Goal: Find specific page/section: Find specific page/section

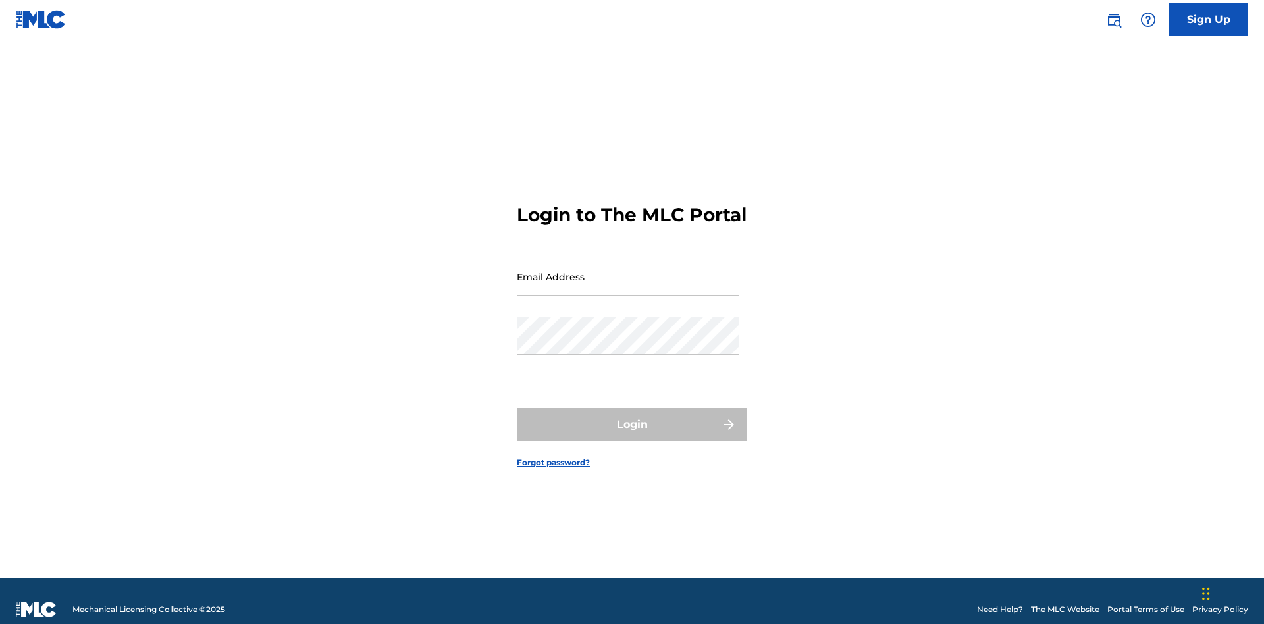
scroll to position [17, 0]
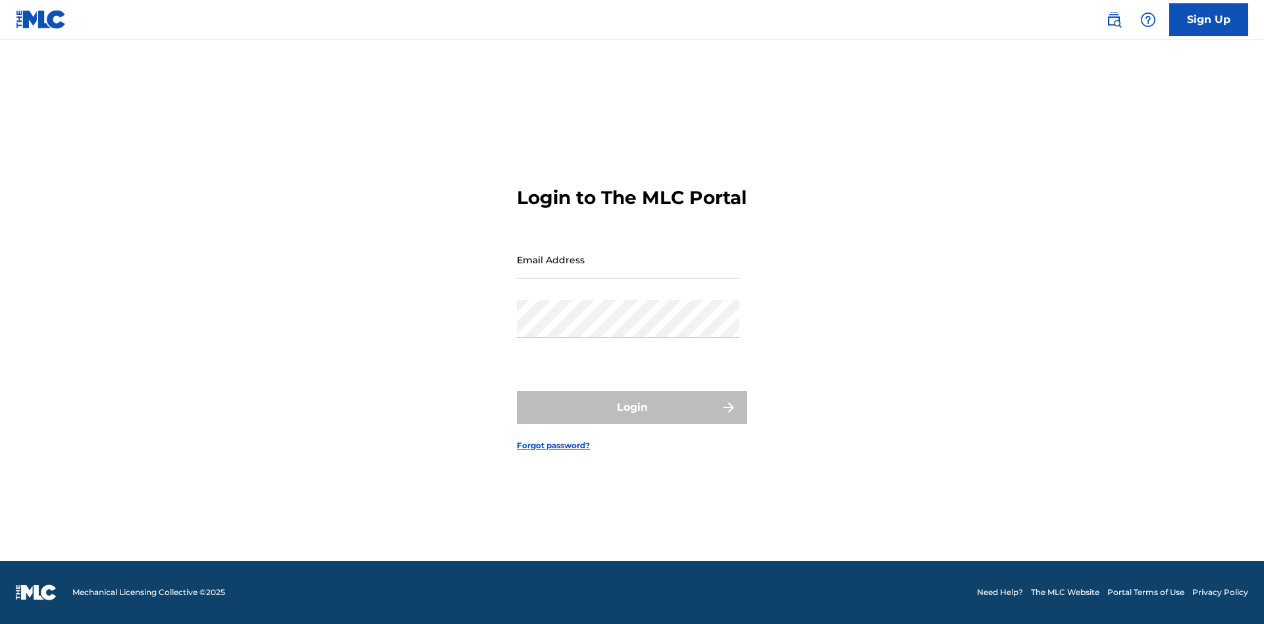
click at [628, 271] on input "Email Address" at bounding box center [628, 260] width 223 height 38
type input "Helena.Songwriter@gmail.com"
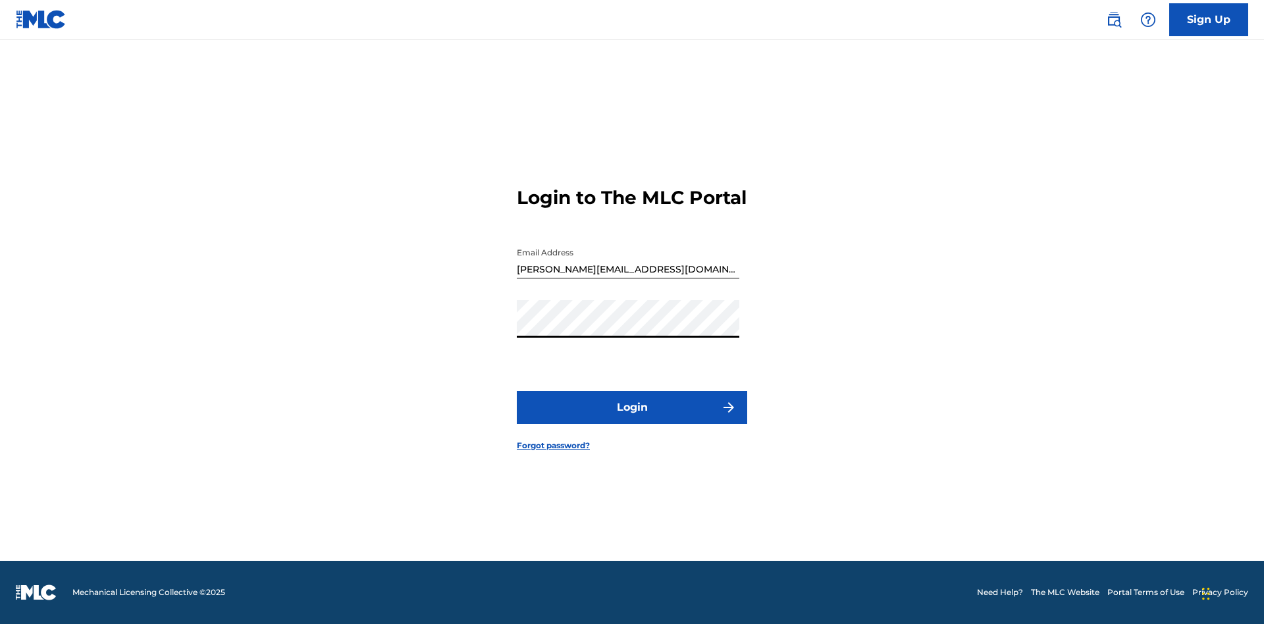
click at [632, 419] on button "Login" at bounding box center [632, 407] width 230 height 33
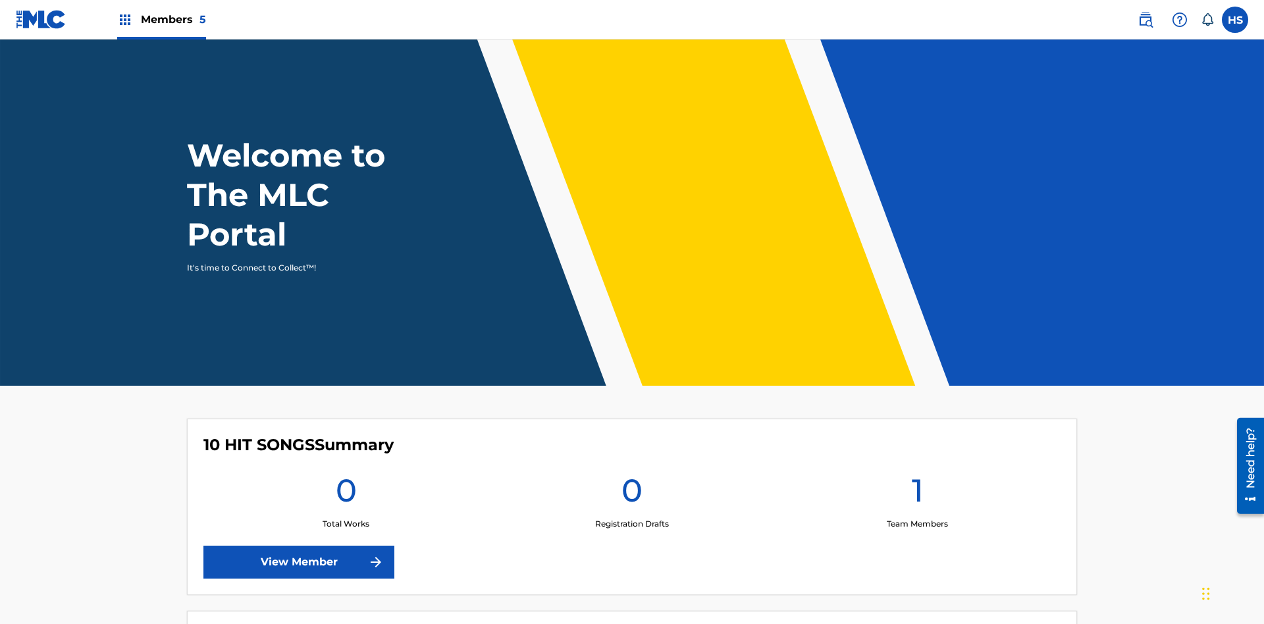
scroll to position [57, 0]
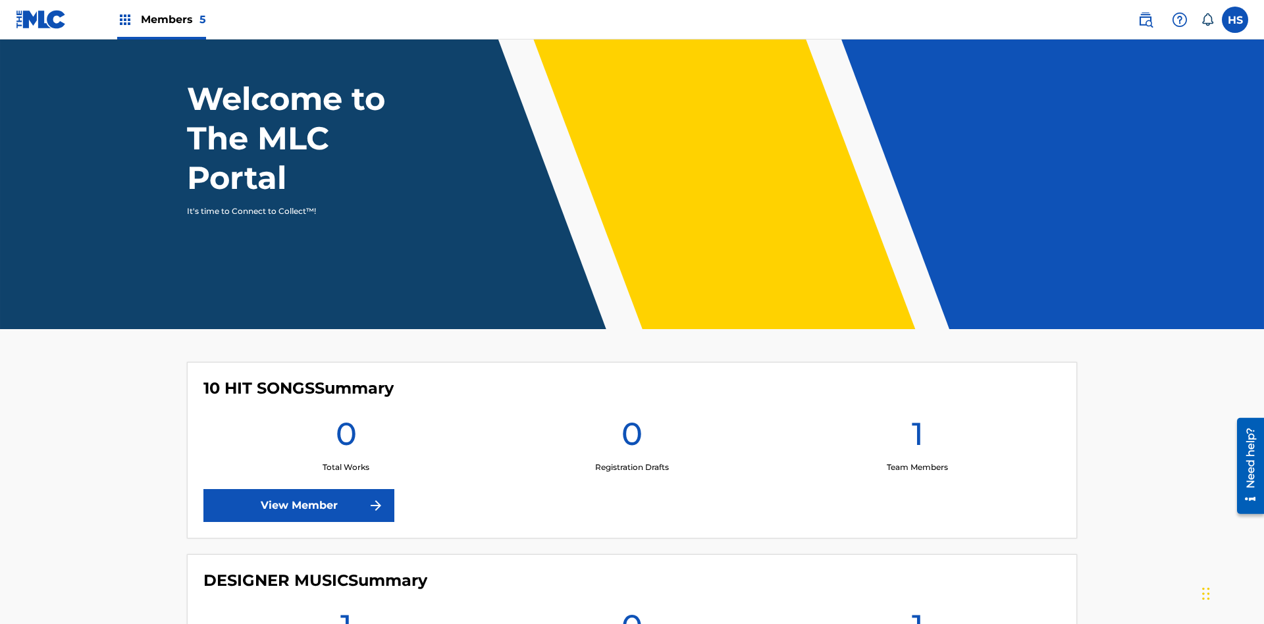
click at [161, 19] on span "Members 5" at bounding box center [173, 19] width 65 height 15
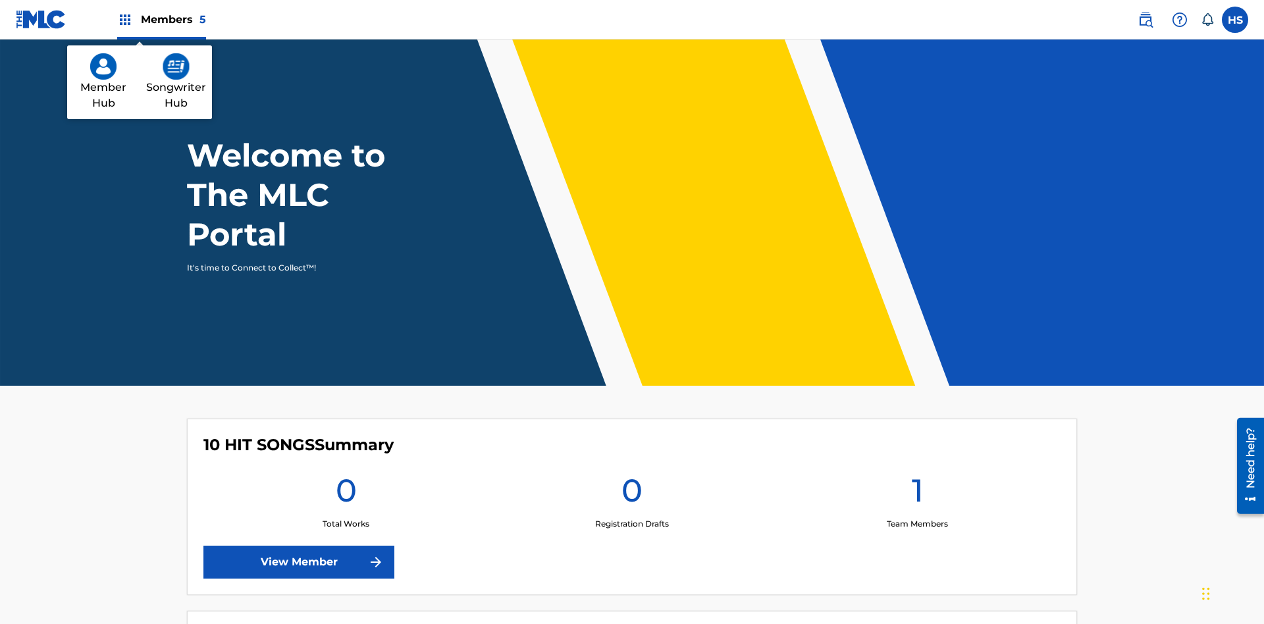
click at [103, 66] on img at bounding box center [103, 66] width 26 height 26
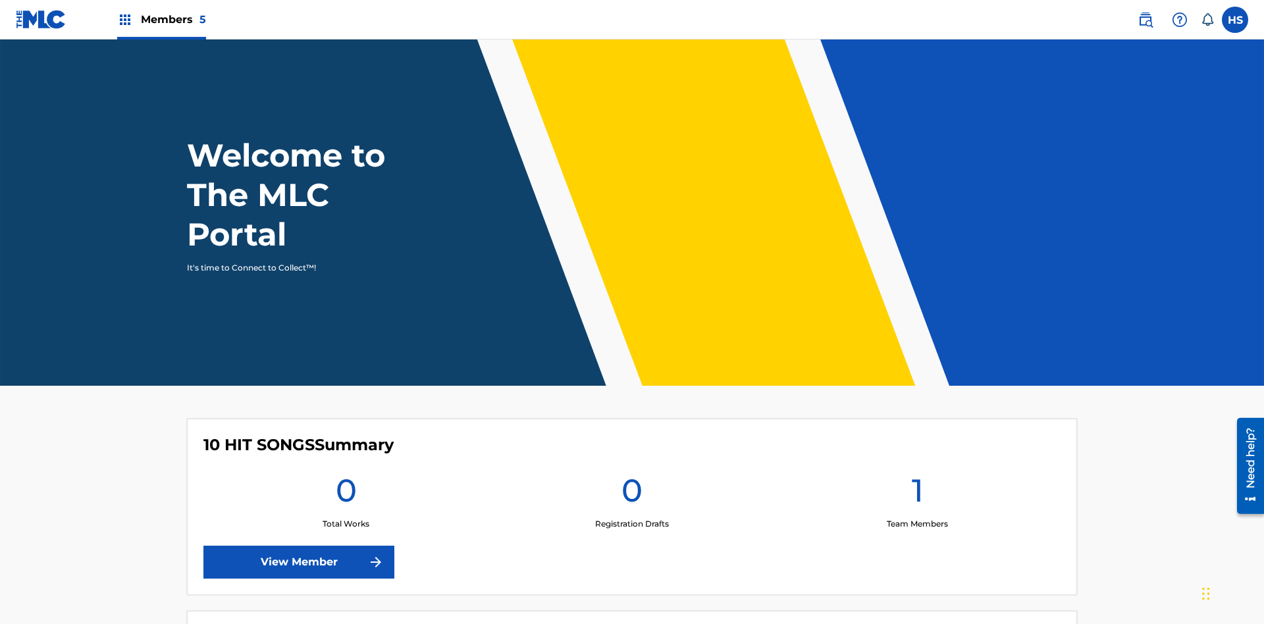
scroll to position [57, 0]
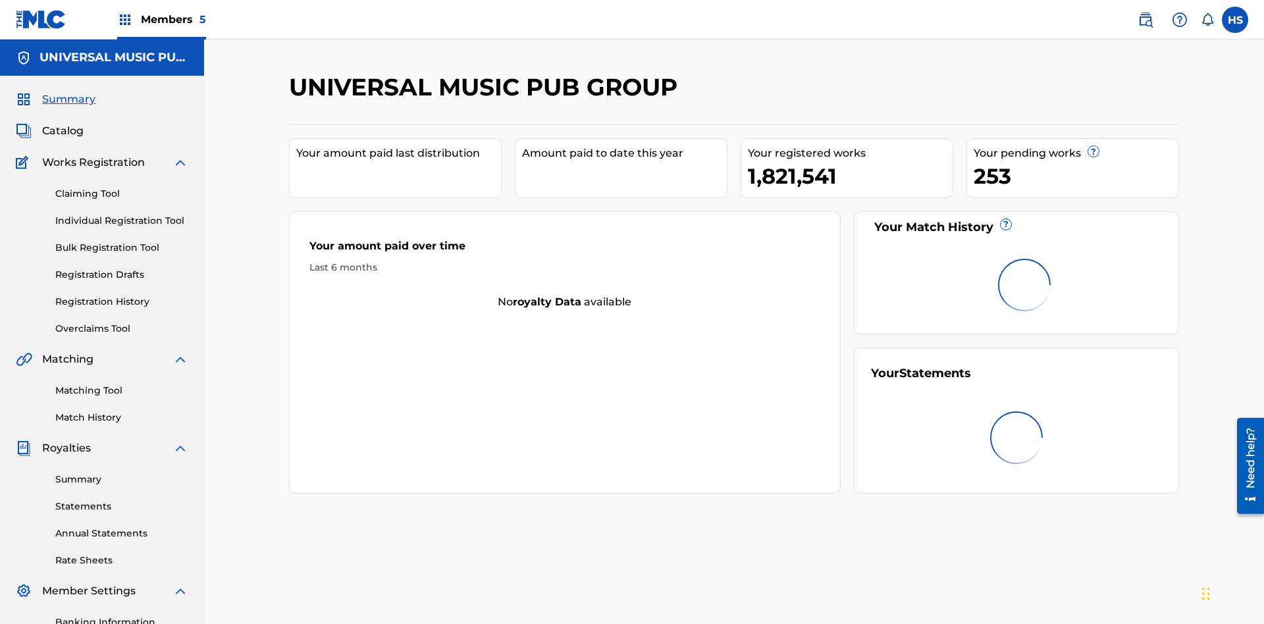
click at [63, 123] on span "Catalog" at bounding box center [62, 131] width 41 height 16
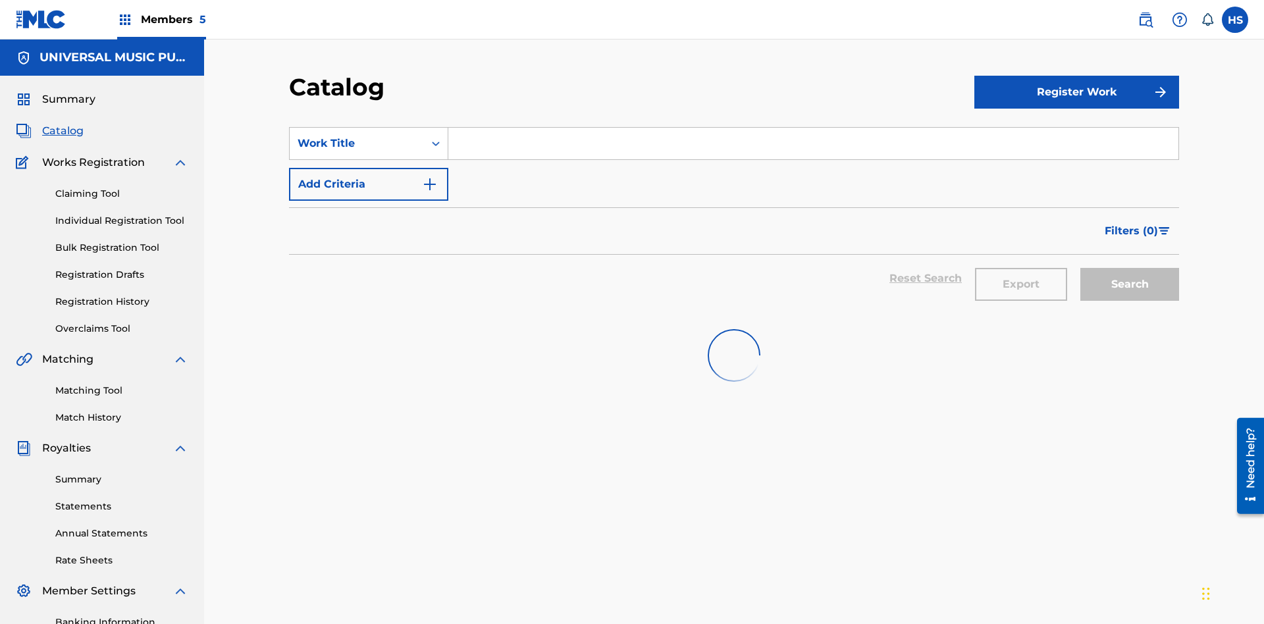
click at [813, 128] on input "Search Form" at bounding box center [813, 144] width 730 height 32
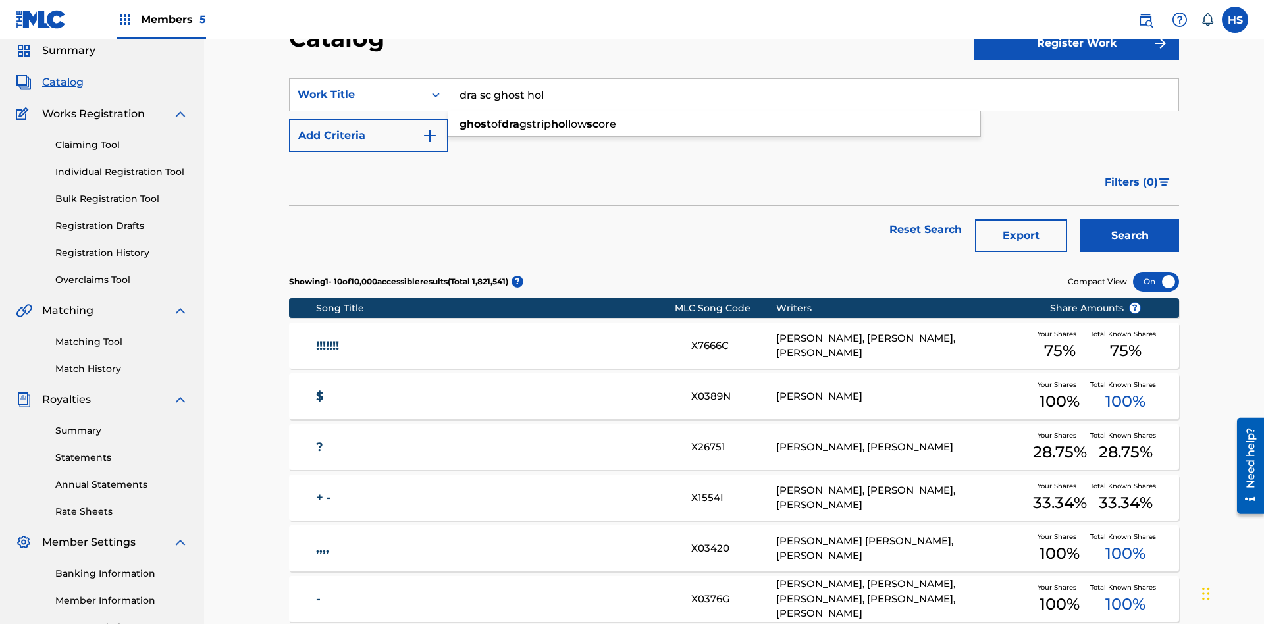
scroll to position [82, 0]
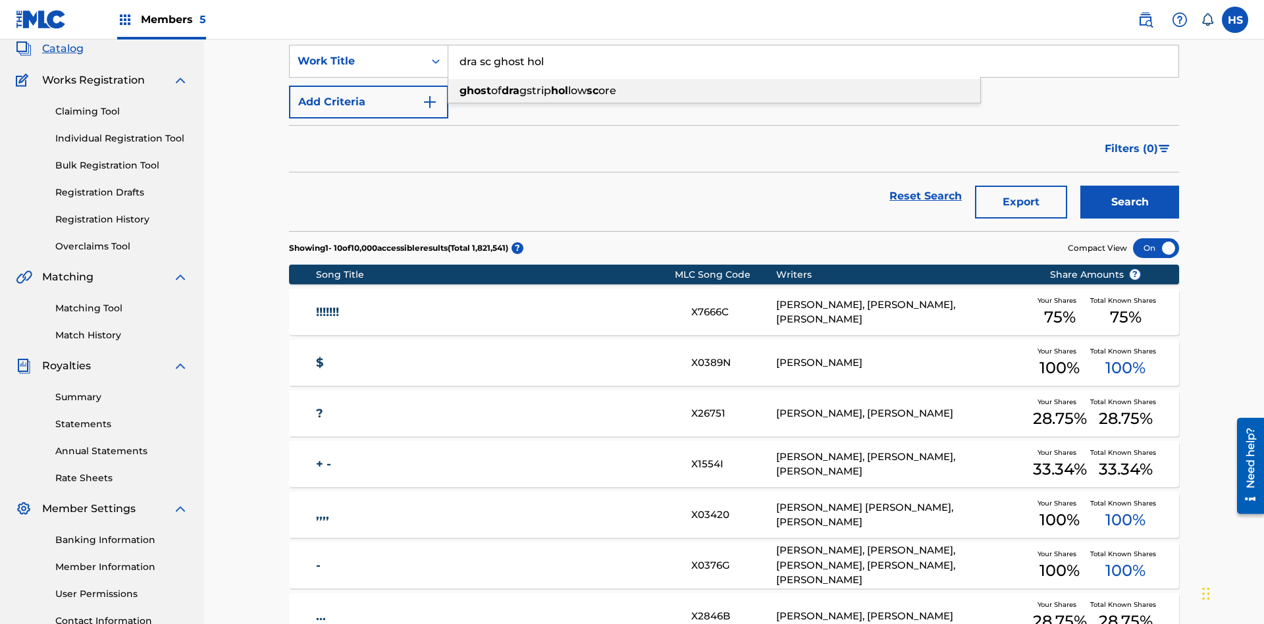
click at [714, 91] on div "ghost of dra gstrip hol low sc ore" at bounding box center [714, 91] width 532 height 24
type input "ghost of dragstrip hollow score"
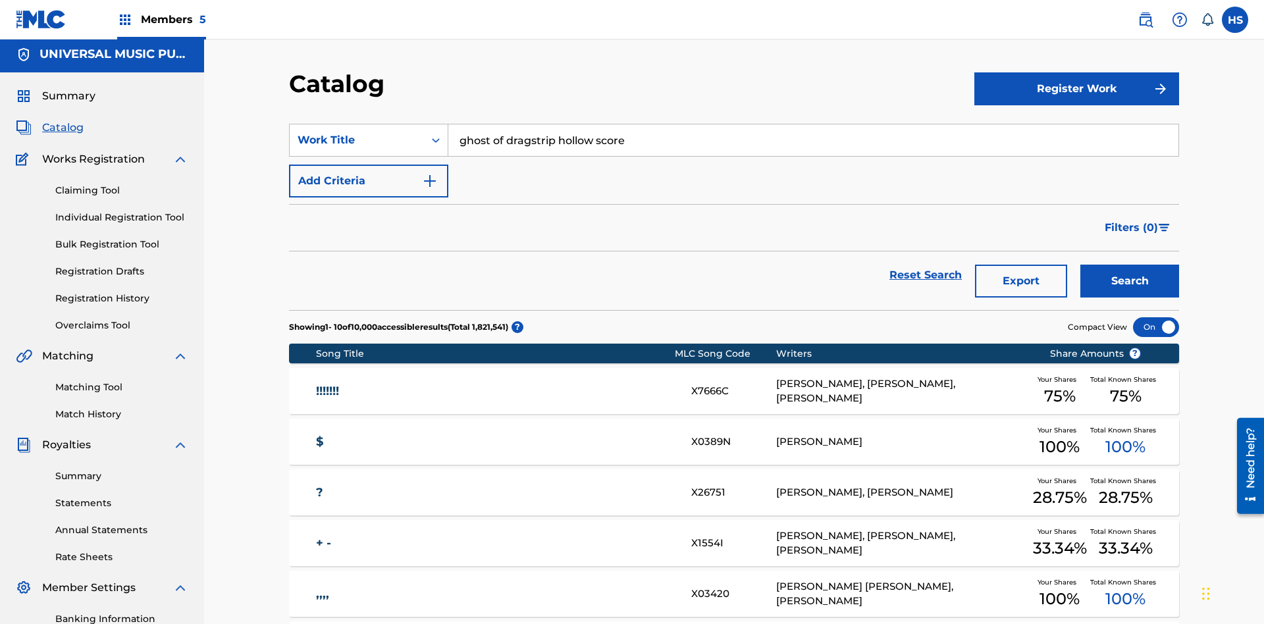
click at [161, 19] on span "Members 5" at bounding box center [173, 19] width 65 height 15
click at [176, 66] on img at bounding box center [176, 66] width 27 height 26
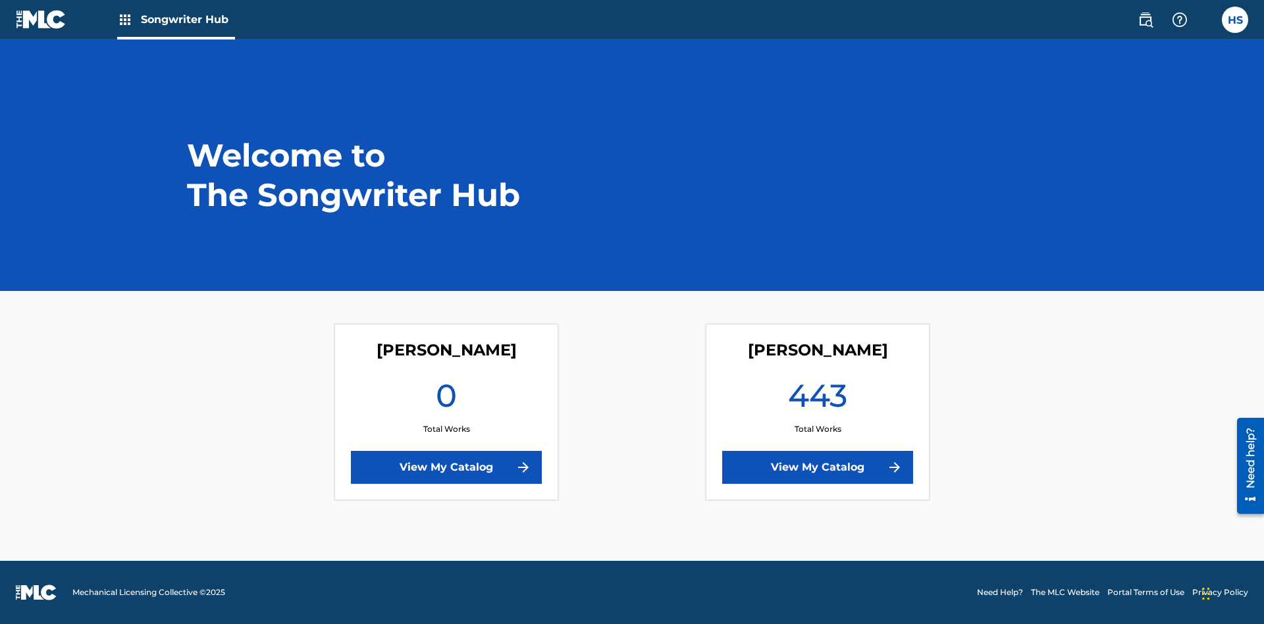
click at [818, 467] on link "View My Catalog" at bounding box center [817, 467] width 191 height 33
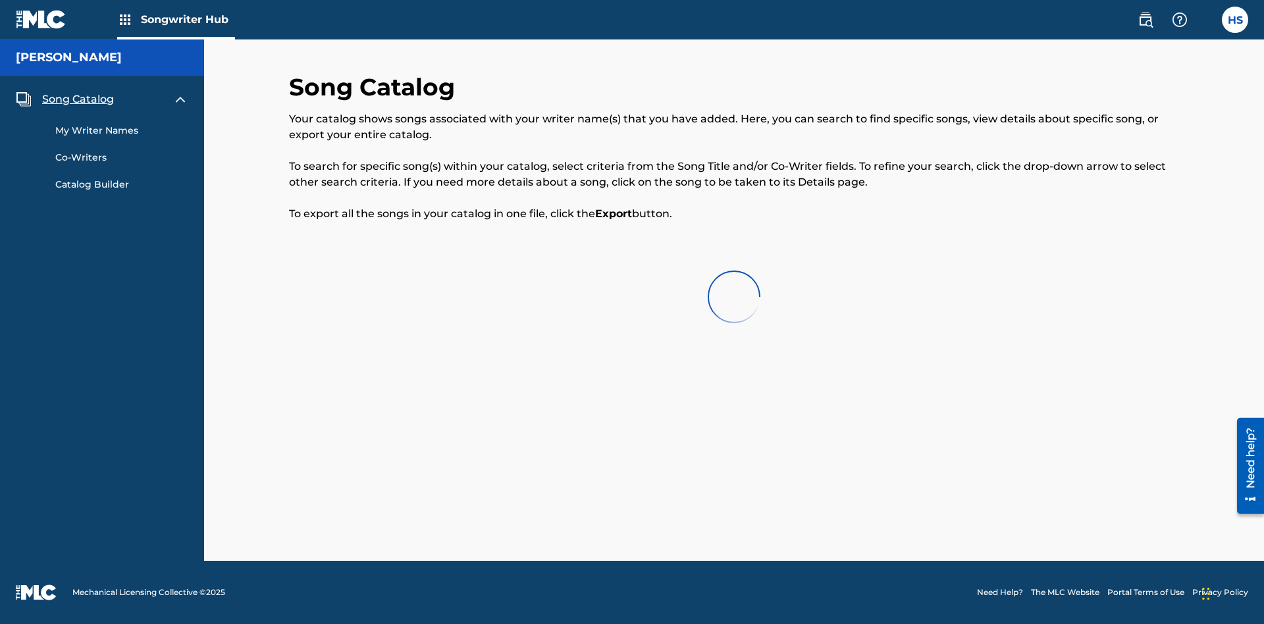
click at [78, 99] on span "Song Catalog" at bounding box center [78, 100] width 72 height 16
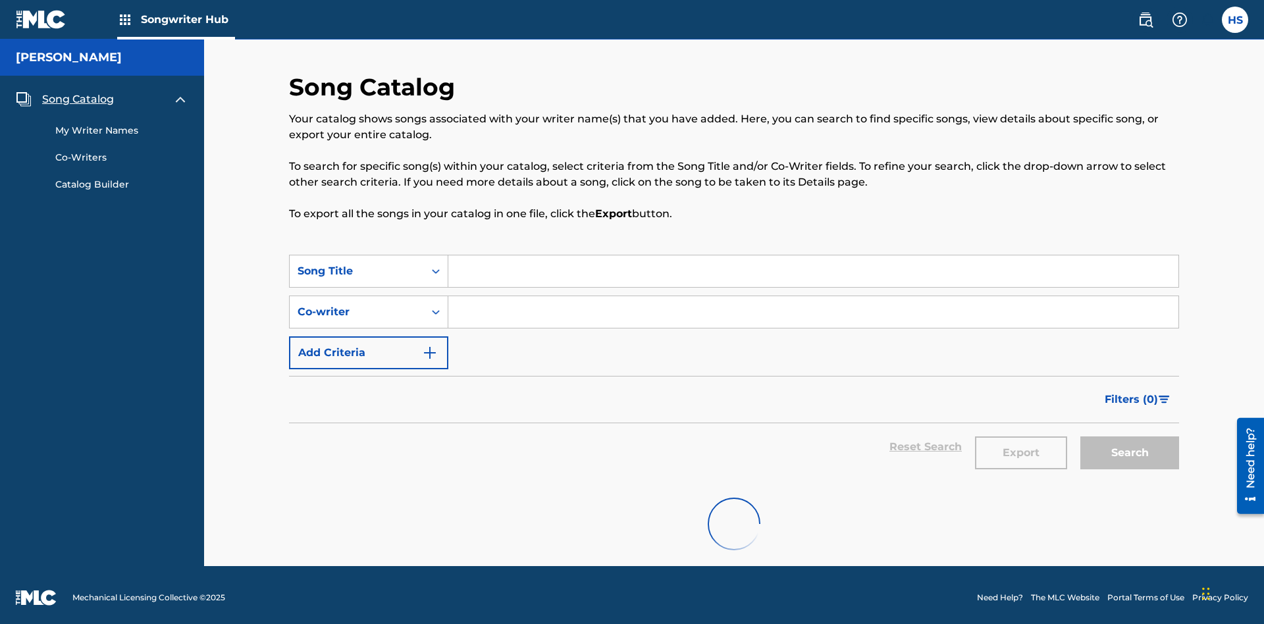
click at [813, 266] on input "Search Form" at bounding box center [813, 271] width 730 height 32
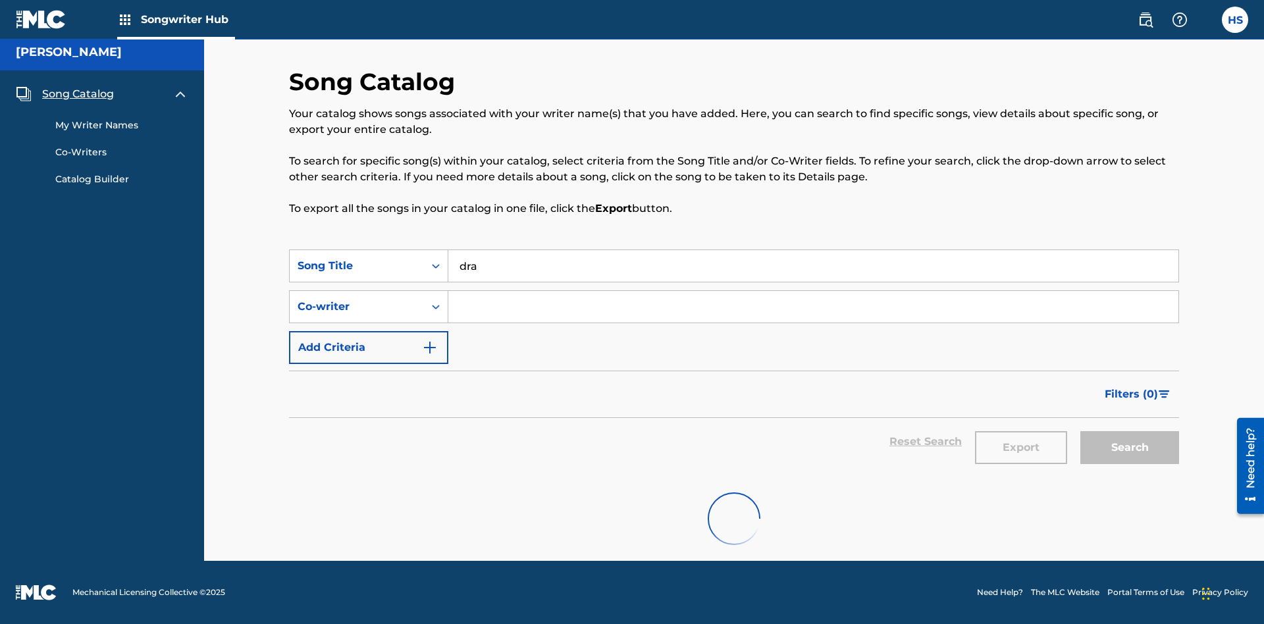
type input "dra g"
